Goal: Information Seeking & Learning: Learn about a topic

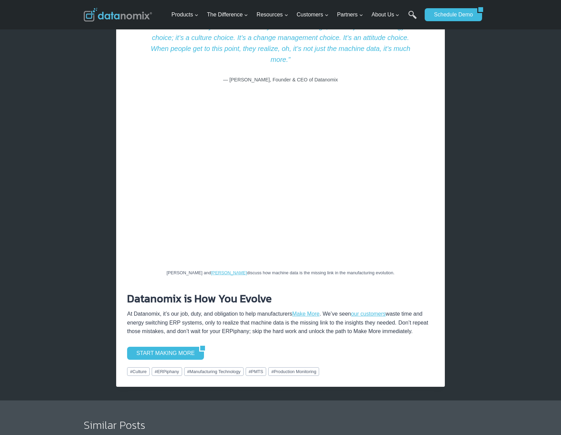
scroll to position [1096, 0]
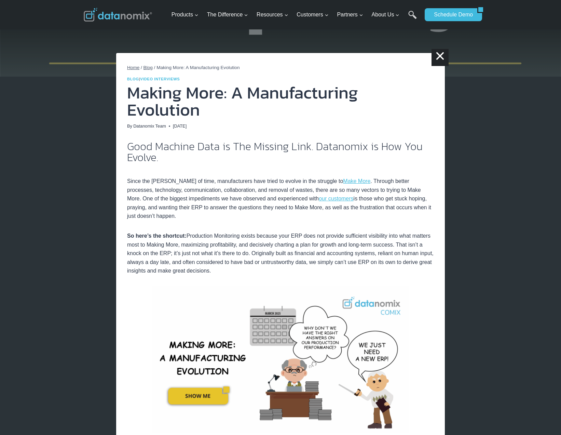
scroll to position [0, 0]
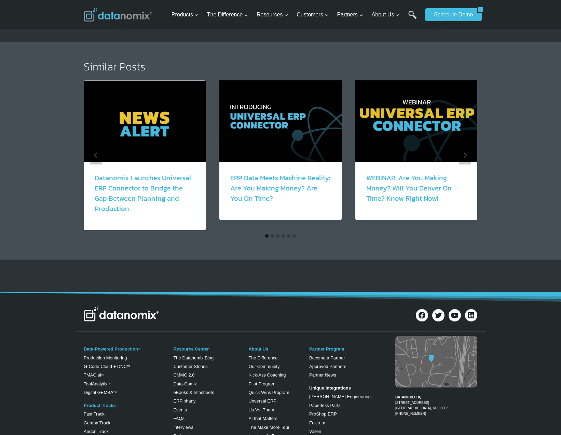
scroll to position [1106, 0]
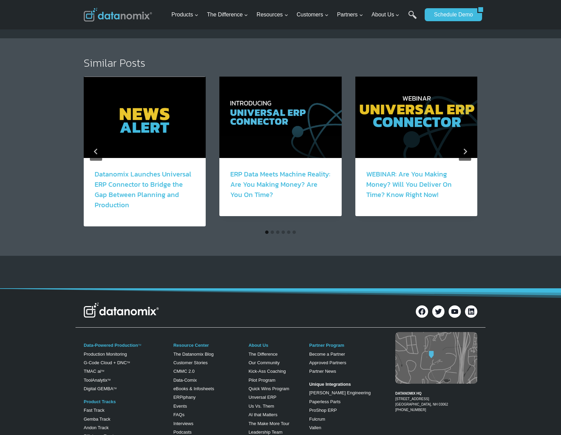
click at [273, 183] on link "ERP Data Meets Machine Reality: Are You Making Money? Are You On Time?" at bounding box center [280, 184] width 100 height 31
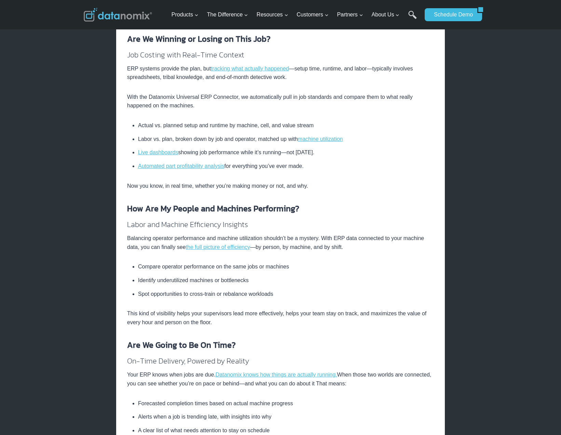
scroll to position [298, 0]
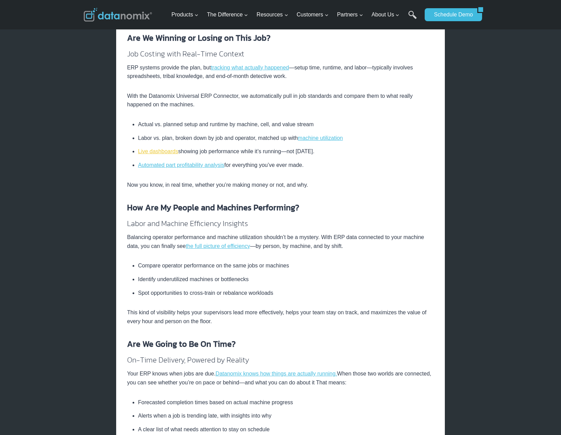
click at [167, 151] on link "Live dashboards" at bounding box center [158, 151] width 40 height 6
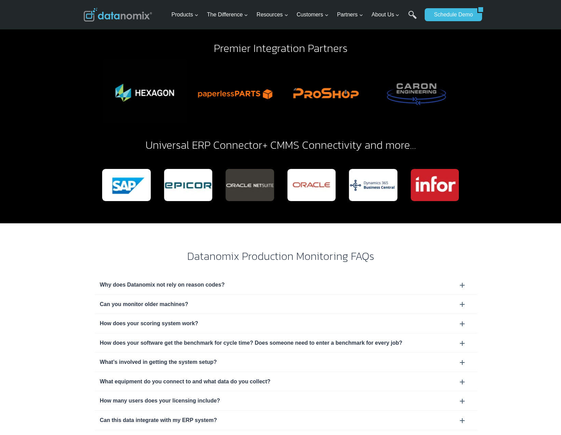
scroll to position [1901, 0]
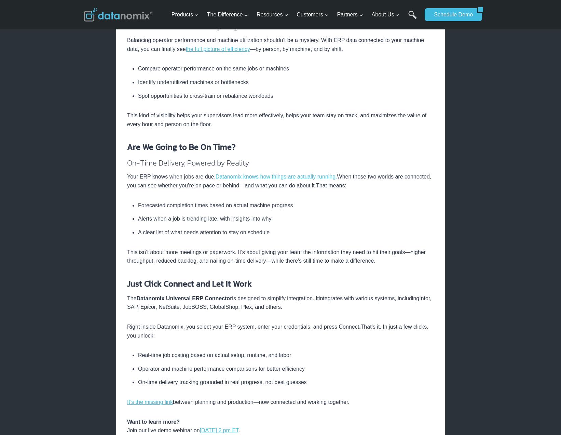
scroll to position [496, 0]
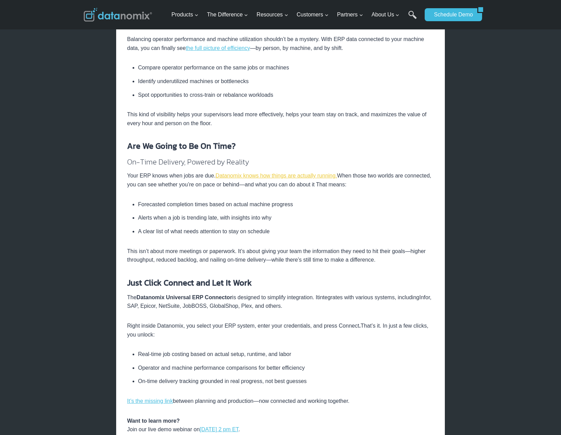
click at [285, 176] on link "Datanomix knows how things are actually running." at bounding box center [277, 176] width 122 height 6
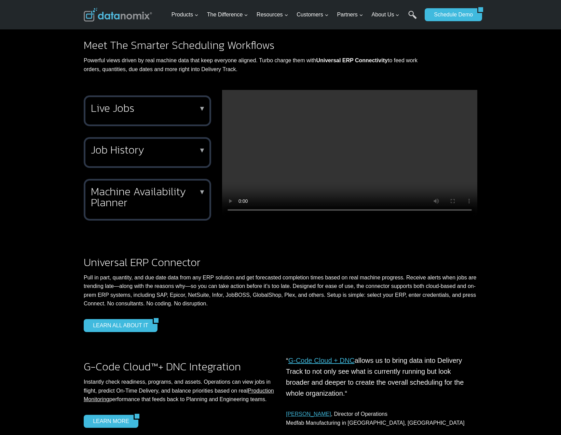
scroll to position [473, 0]
click at [160, 198] on h2 "Machine Availability Planner" at bounding box center [146, 197] width 110 height 22
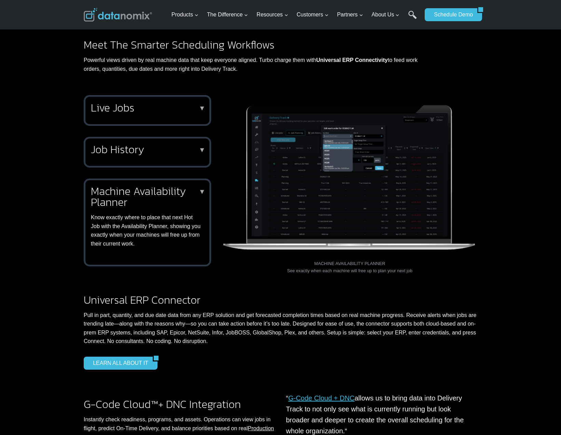
click at [342, 176] on img at bounding box center [349, 174] width 255 height 169
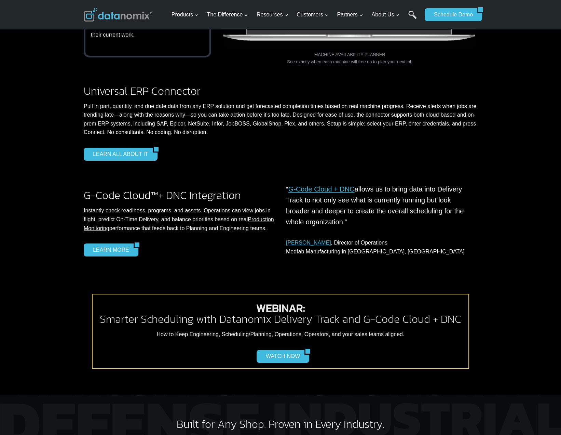
scroll to position [0, 0]
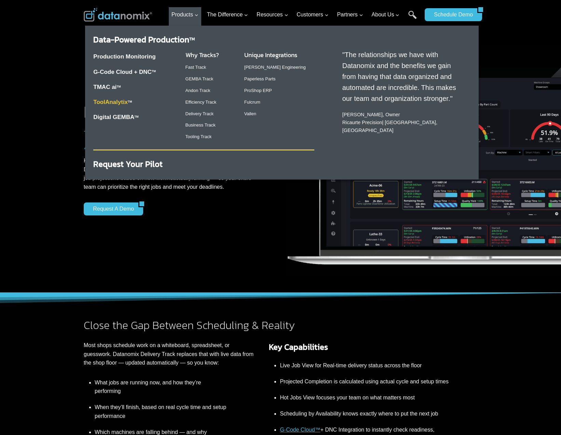
click at [115, 104] on link "ToolAnalytix" at bounding box center [110, 102] width 35 height 6
